Goal: Transaction & Acquisition: Purchase product/service

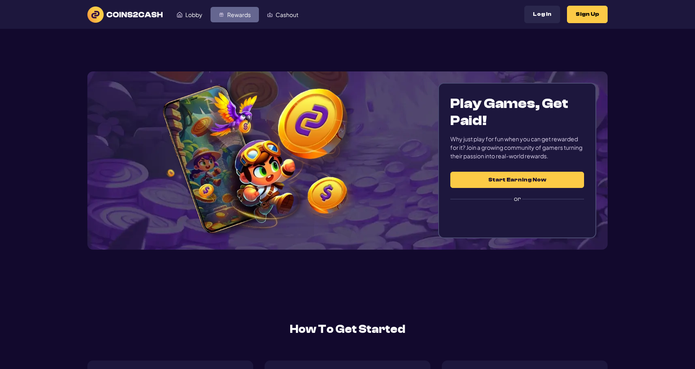
click at [242, 17] on span "Rewards" at bounding box center [239, 15] width 24 height 6
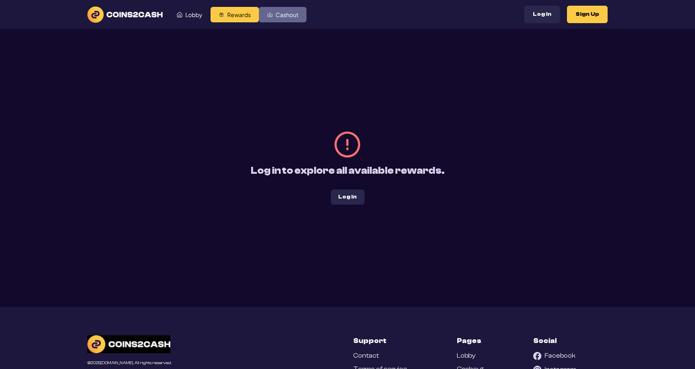
click at [293, 22] on link "Cashout" at bounding box center [283, 14] width 48 height 15
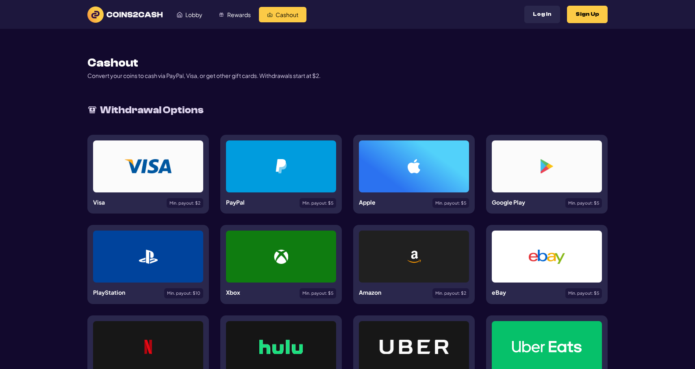
click at [270, 147] on div at bounding box center [281, 167] width 110 height 52
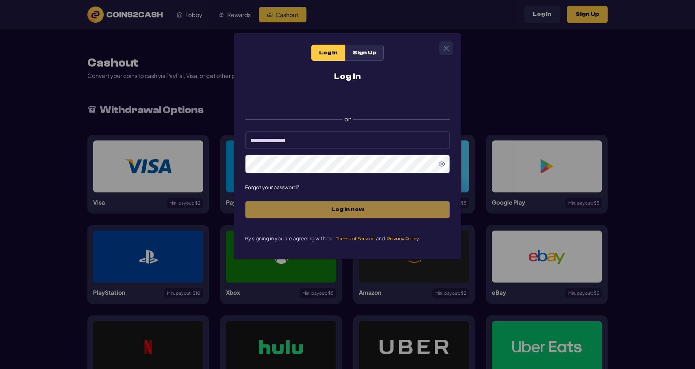
click at [193, 113] on div "Log In Sign Up Log In or Forgot your password? Log in now By signing in you are…" at bounding box center [347, 184] width 695 height 369
click at [455, 54] on div "Log In Sign Up Log In or Forgot your password? Log in now By signing in you are…" at bounding box center [347, 146] width 227 height 226
click at [447, 50] on icon "Close" at bounding box center [446, 48] width 6 height 6
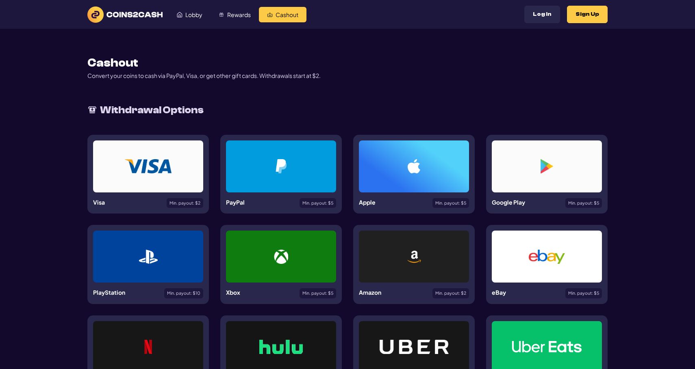
click at [144, 19] on img at bounding box center [124, 14] width 75 height 16
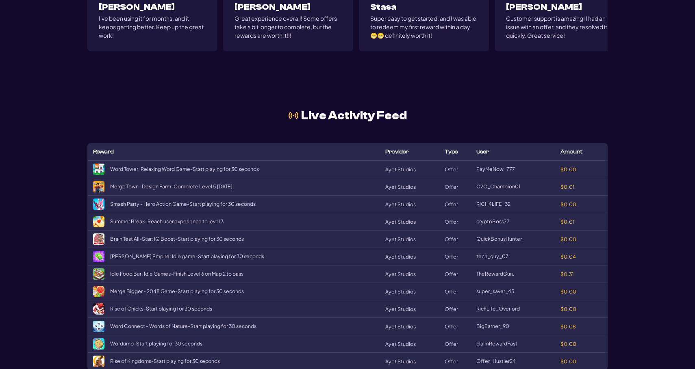
scroll to position [1654, 0]
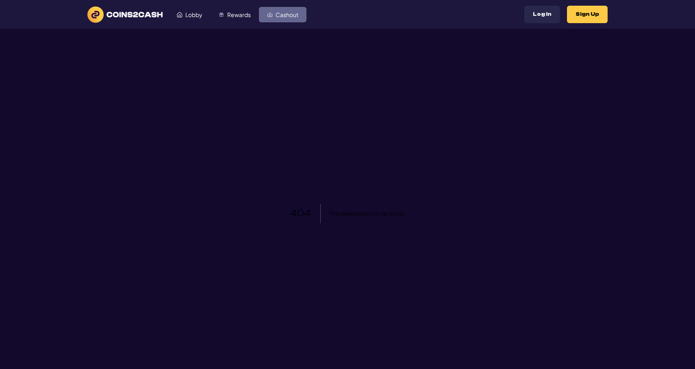
click at [281, 12] on span "Cashout" at bounding box center [286, 15] width 23 height 6
